Goal: Navigation & Orientation: Understand site structure

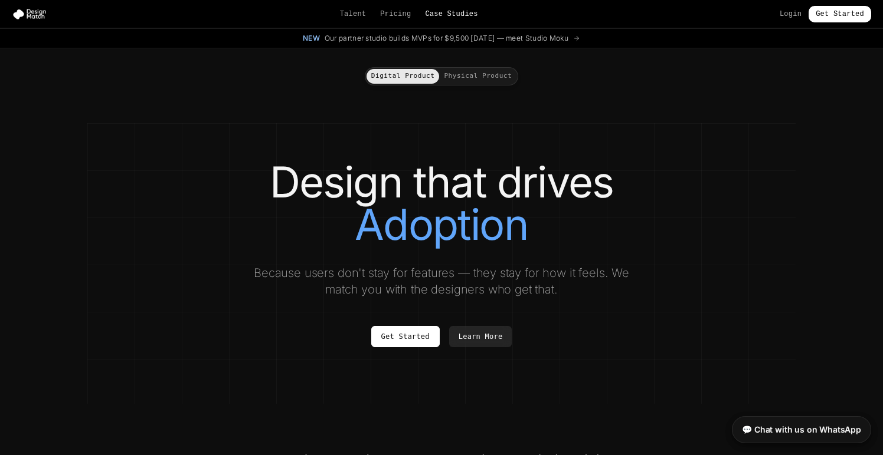
click at [458, 13] on link "Case Studies" at bounding box center [451, 13] width 53 height 9
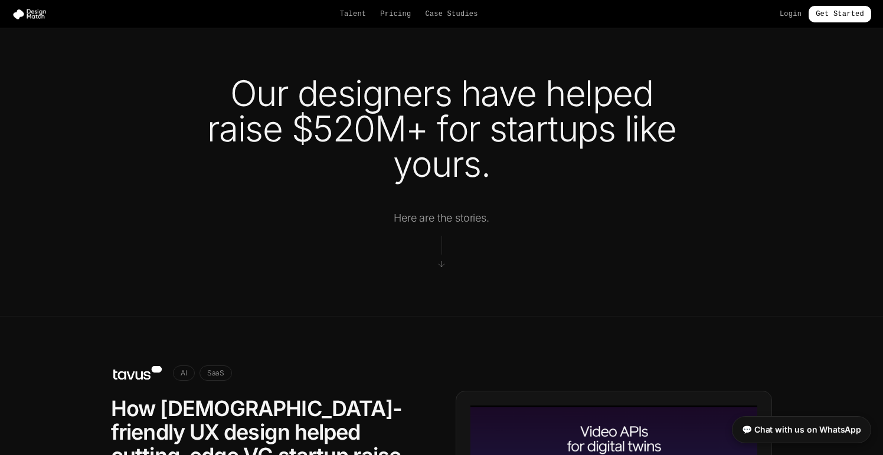
click at [353, 21] on div "Talent Pricing Case Studies Login Get Started" at bounding box center [441, 14] width 883 height 17
click at [352, 17] on link "Talent" at bounding box center [353, 13] width 27 height 9
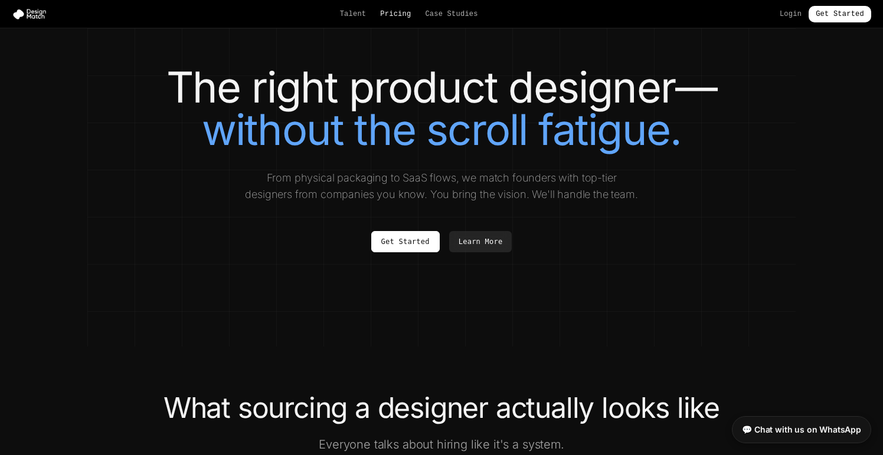
click at [388, 9] on link "Pricing" at bounding box center [395, 13] width 31 height 9
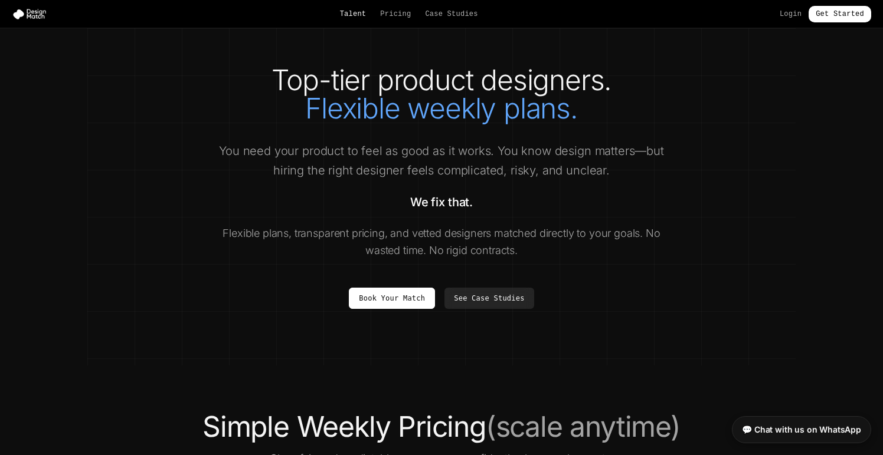
click at [351, 9] on link "Talent" at bounding box center [353, 13] width 27 height 9
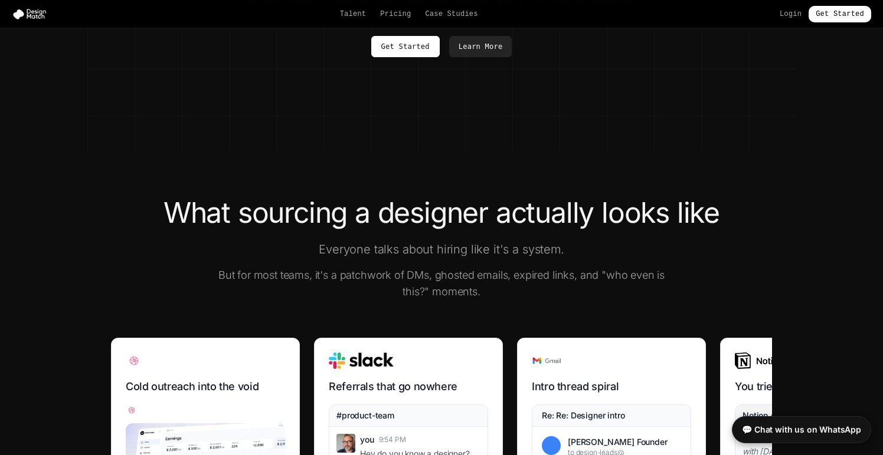
scroll to position [299, 0]
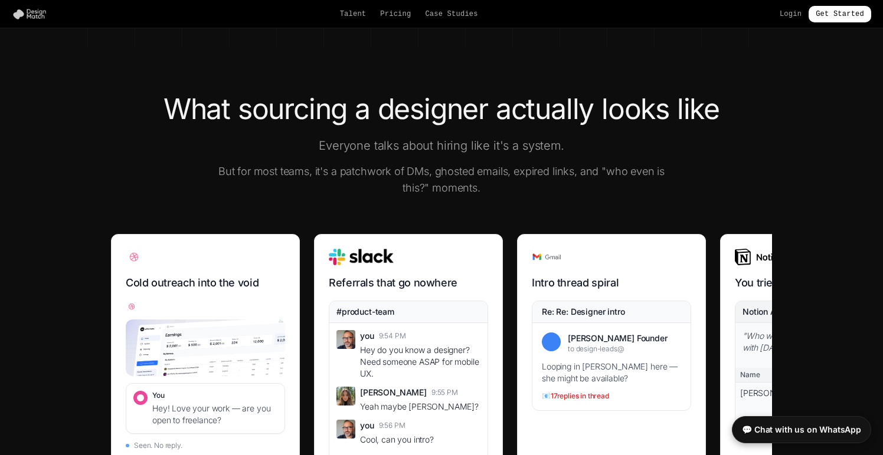
click at [24, 11] on img at bounding box center [32, 14] width 40 height 12
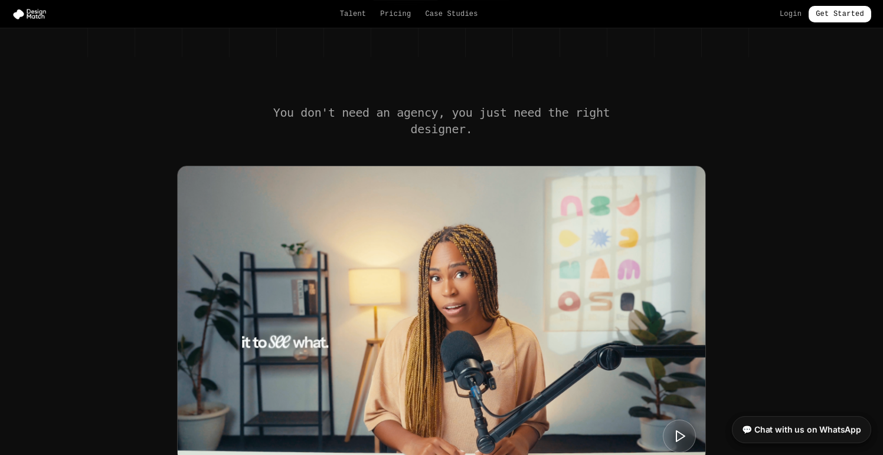
scroll to position [487, 0]
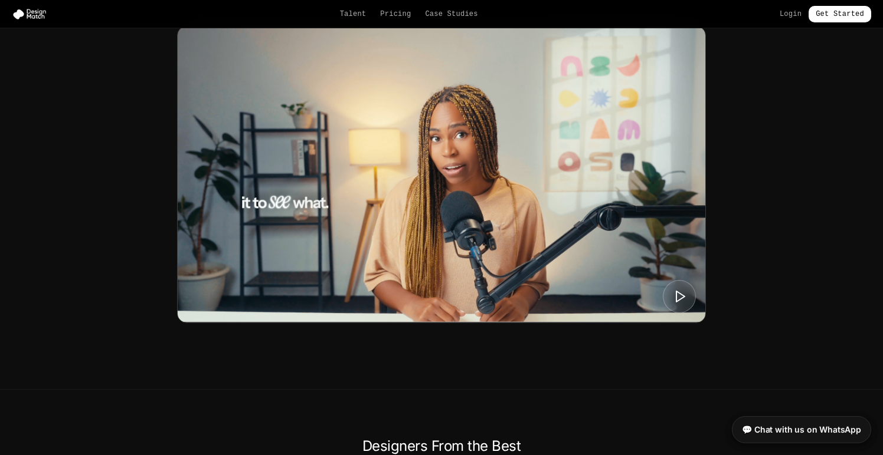
click at [309, 221] on img at bounding box center [441, 175] width 527 height 296
click at [687, 287] on button at bounding box center [679, 296] width 35 height 35
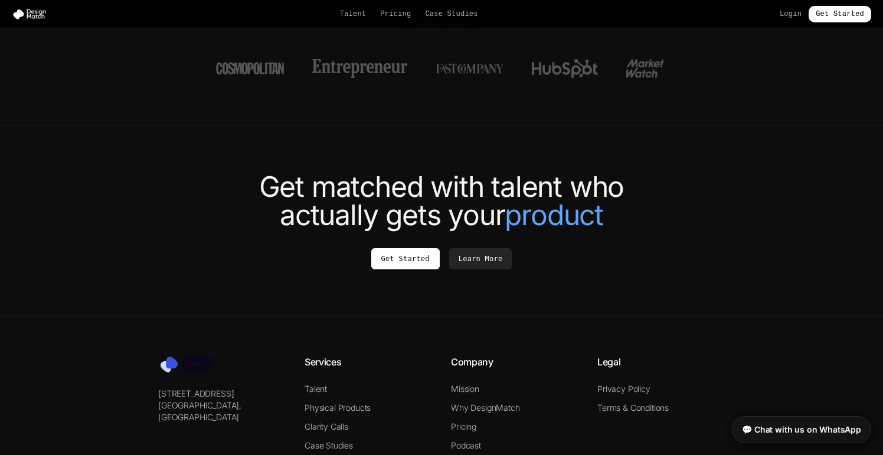
scroll to position [4426, 0]
